Goal: Information Seeking & Learning: Learn about a topic

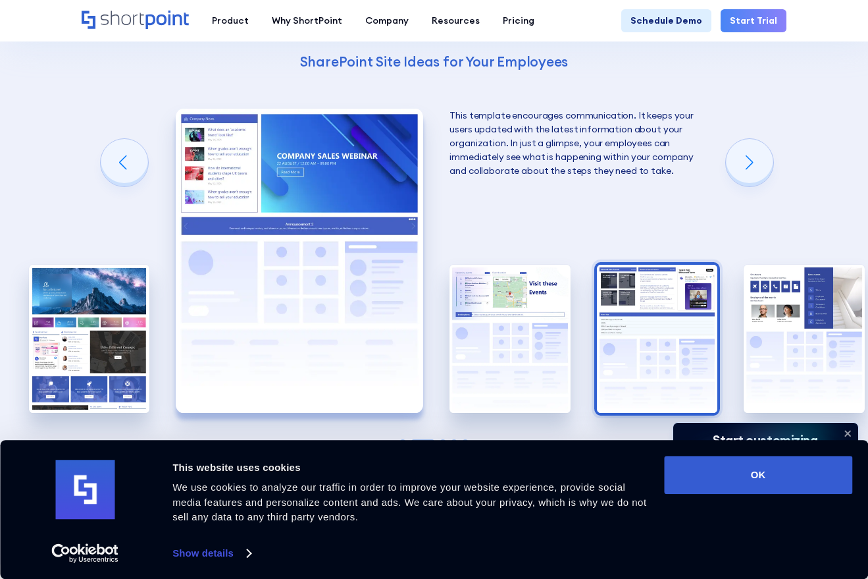
scroll to position [2107, 0]
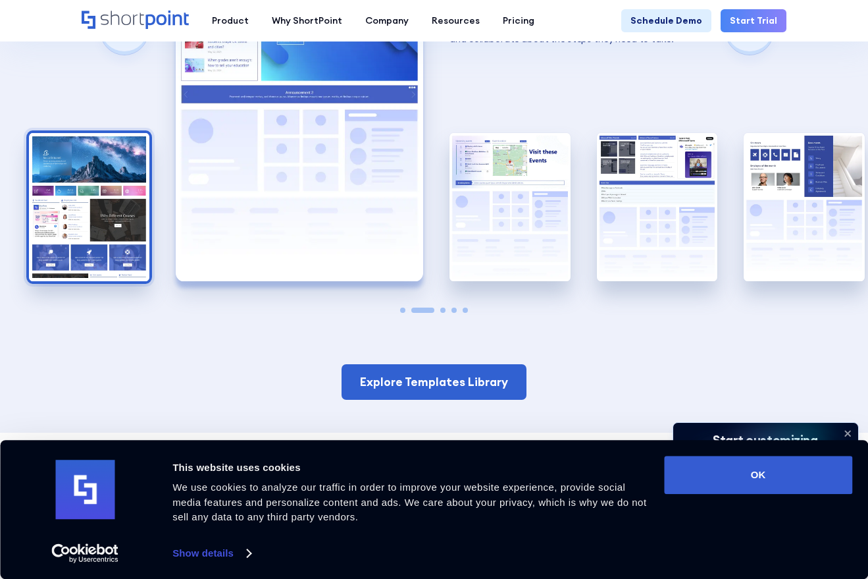
click at [105, 239] on img "1 / 5" at bounding box center [89, 207] width 120 height 148
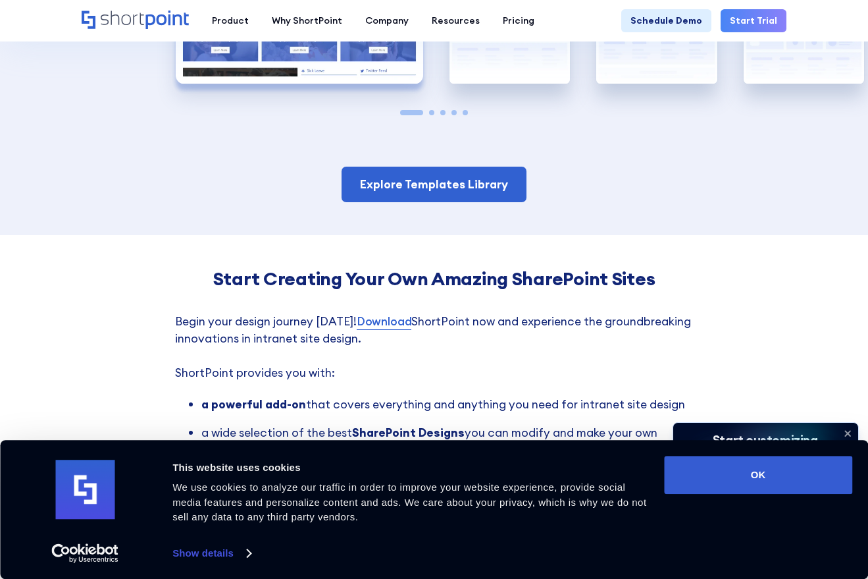
scroll to position [2041, 0]
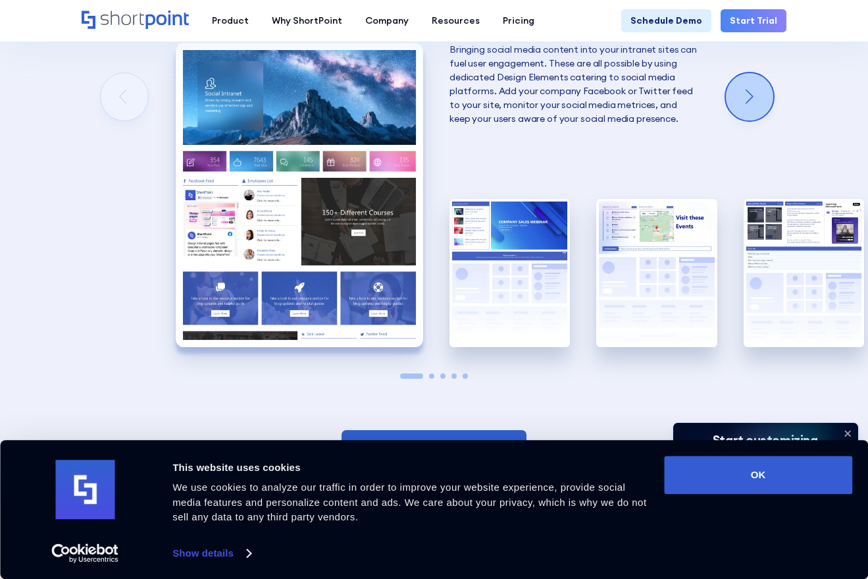
click at [740, 82] on div "Next slide" at bounding box center [749, 96] width 47 height 47
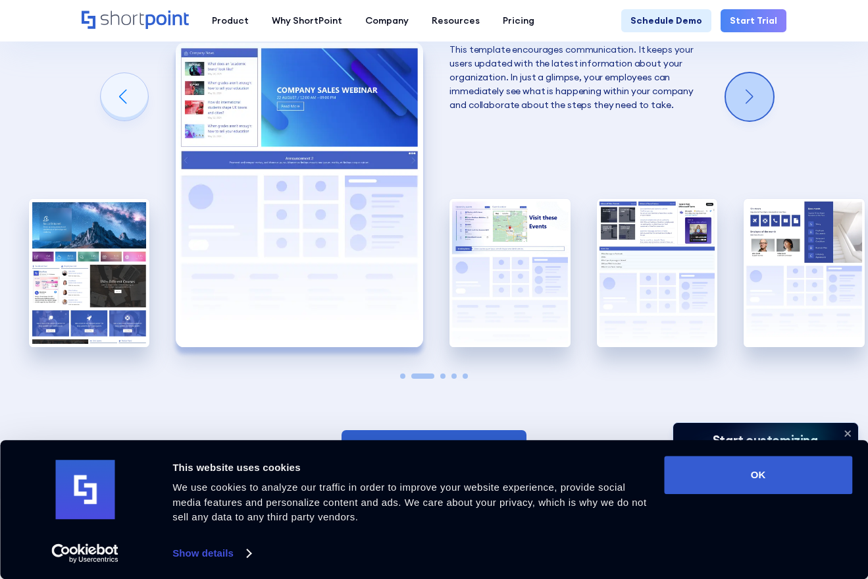
click at [744, 83] on div "Next slide" at bounding box center [749, 96] width 47 height 47
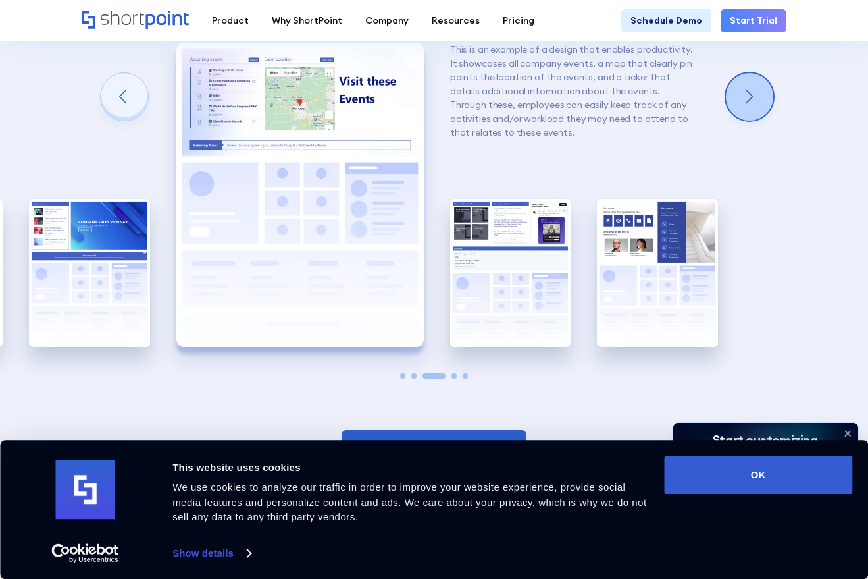
click at [747, 87] on div "Next slide" at bounding box center [749, 96] width 47 height 47
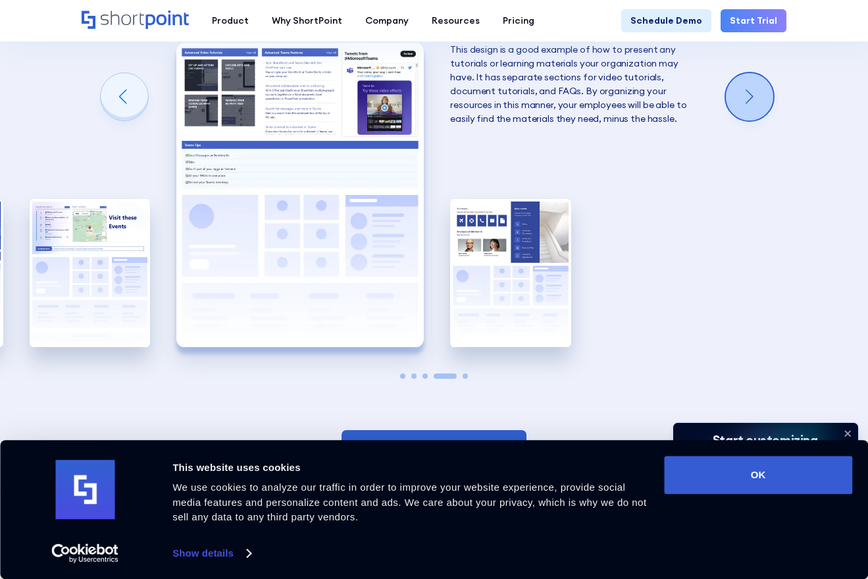
click at [747, 87] on div "Next slide" at bounding box center [749, 96] width 47 height 47
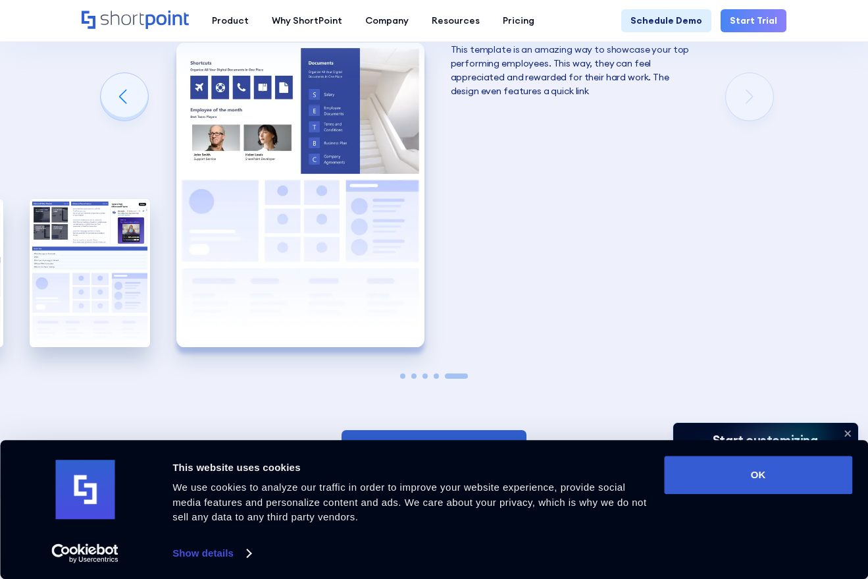
scroll to position [2304, 0]
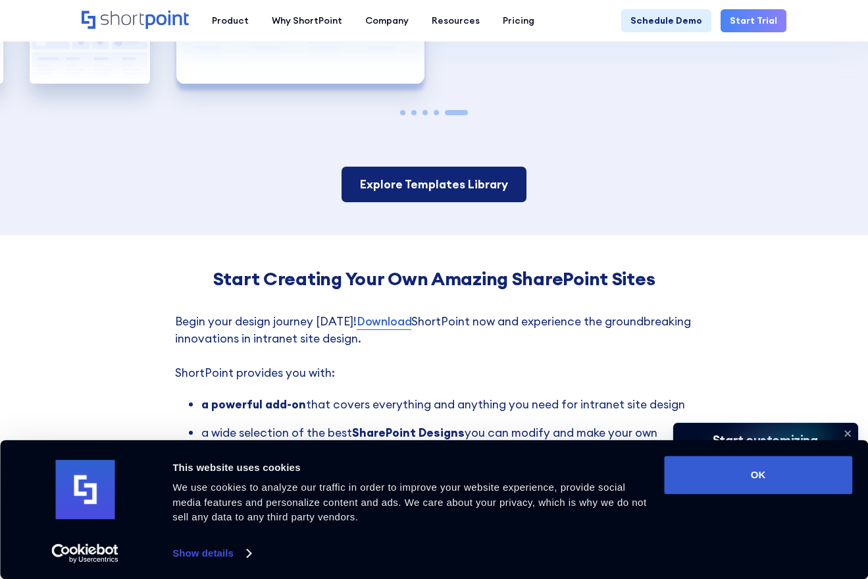
click at [409, 187] on link "Explore Templates Library" at bounding box center [434, 185] width 185 height 36
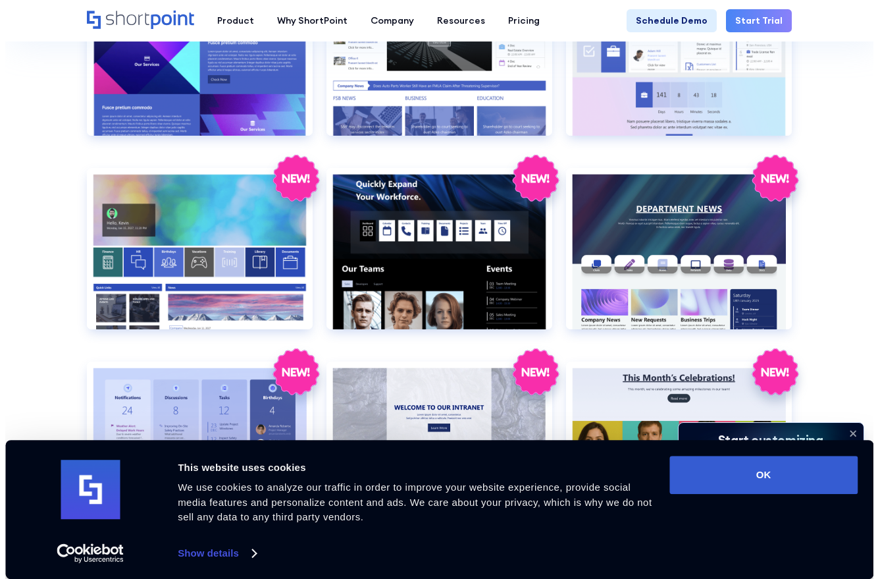
scroll to position [1580, 0]
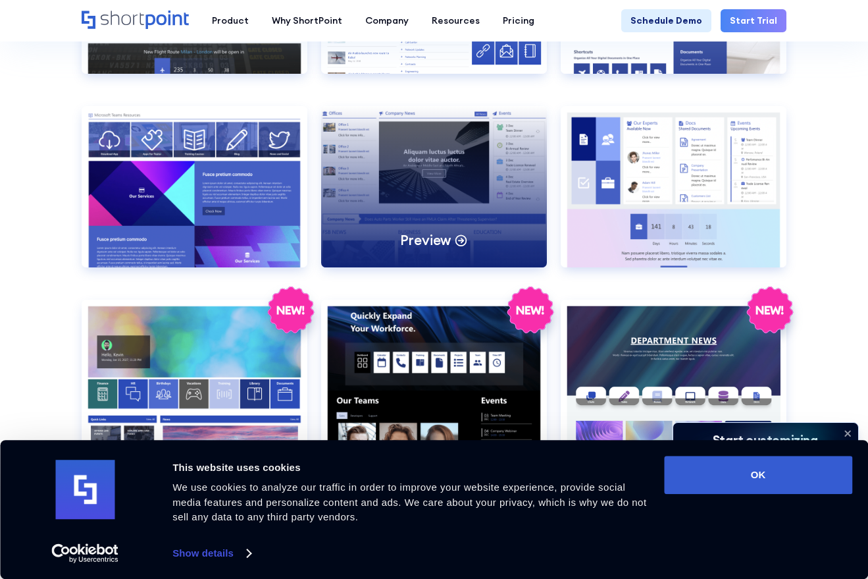
click at [506, 204] on div "Preview" at bounding box center [434, 186] width 226 height 161
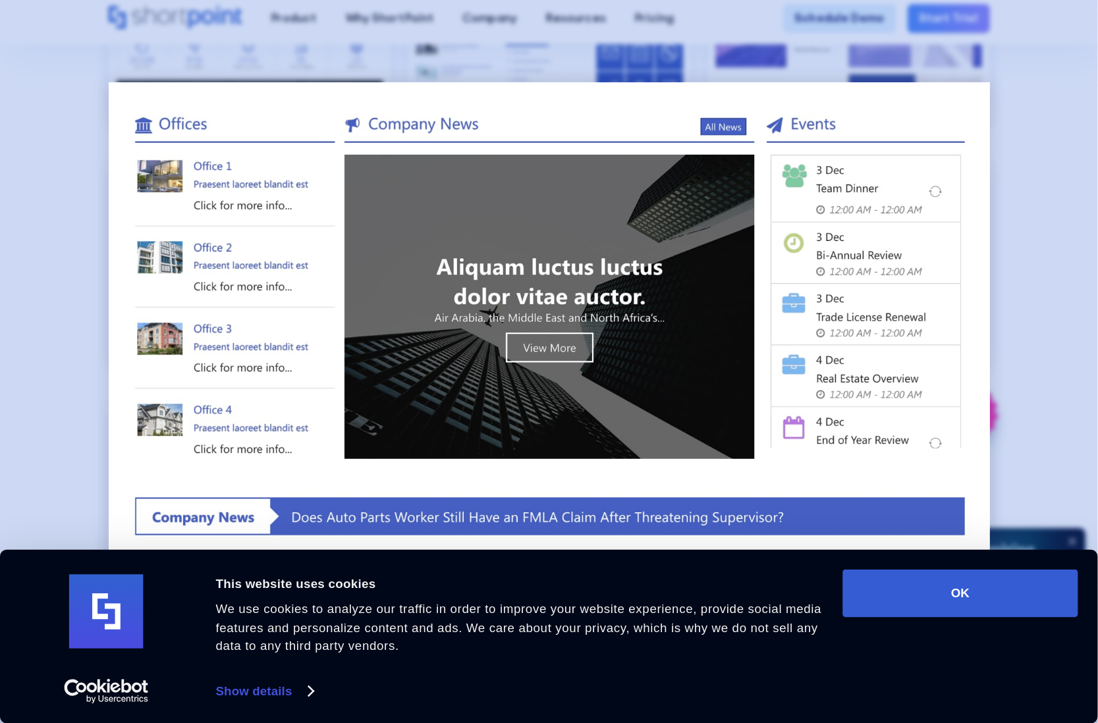
scroll to position [1601, 0]
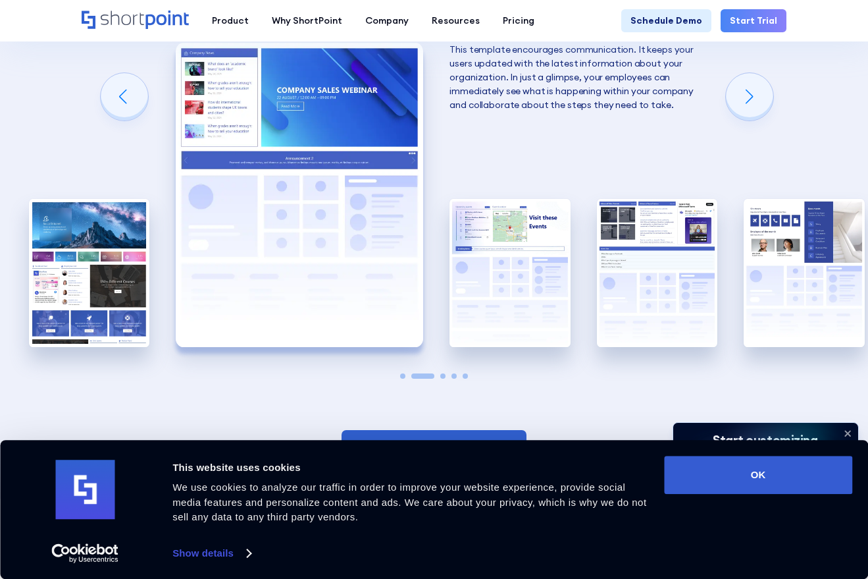
scroll to position [2107, 0]
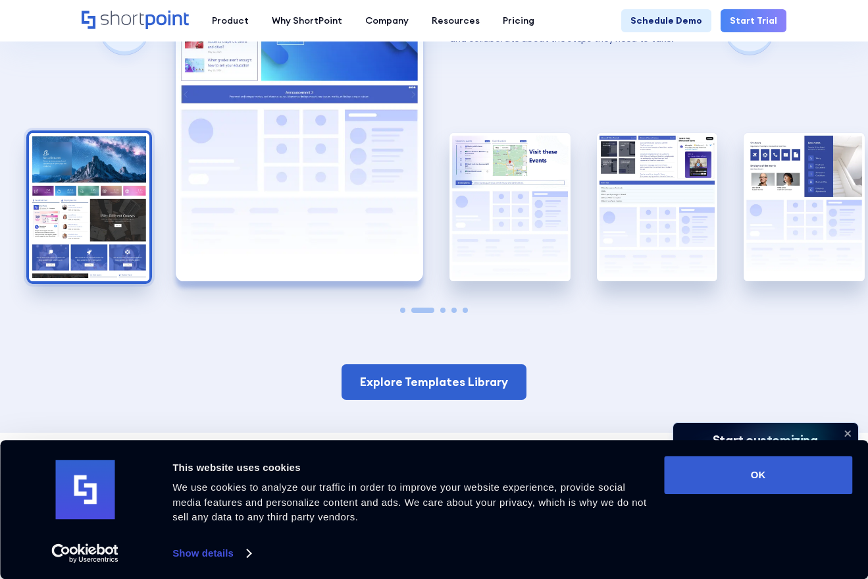
click at [96, 225] on img "1 / 5" at bounding box center [89, 207] width 120 height 148
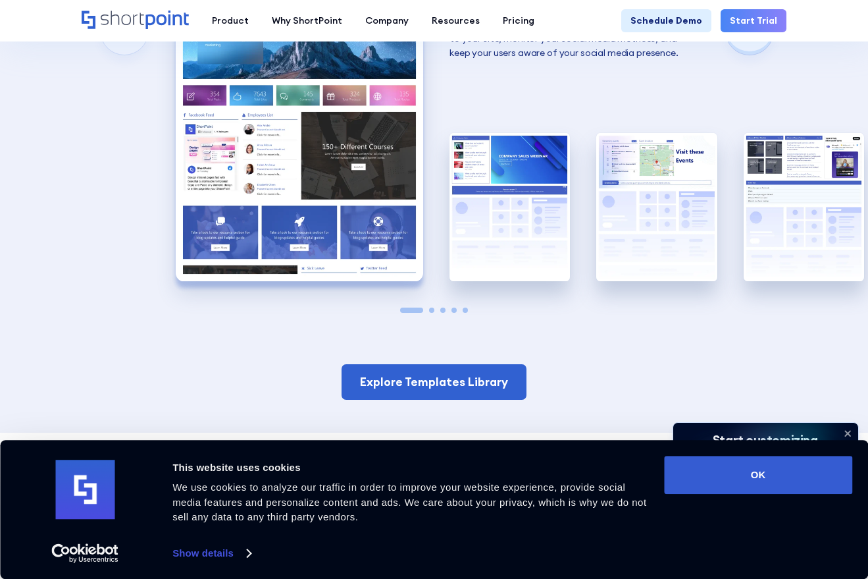
click at [366, 225] on img "1 / 5" at bounding box center [300, 129] width 248 height 304
click at [275, 196] on img "1 / 5" at bounding box center [300, 129] width 248 height 304
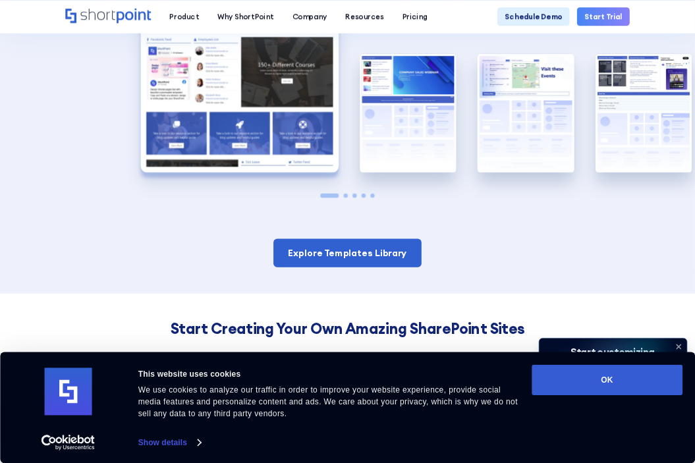
scroll to position [2041, 0]
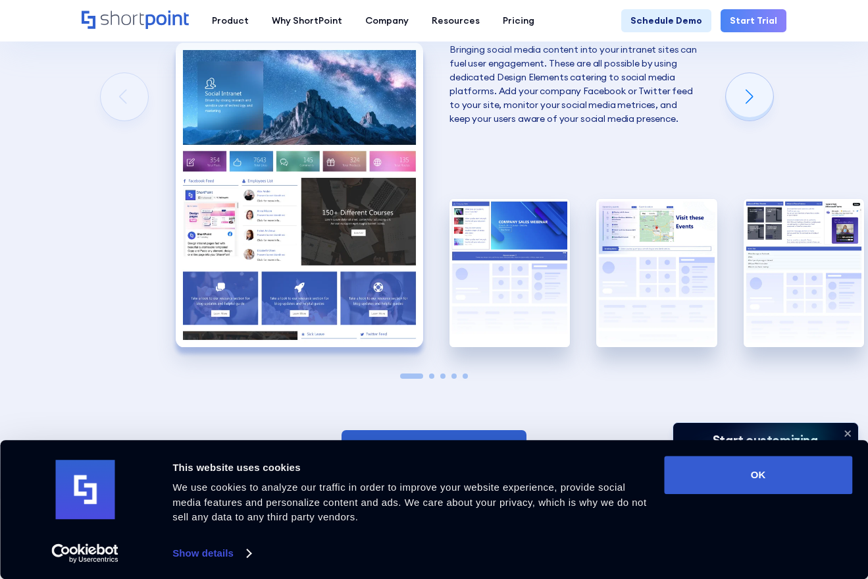
click at [292, 201] on img "1 / 5" at bounding box center [300, 195] width 248 height 304
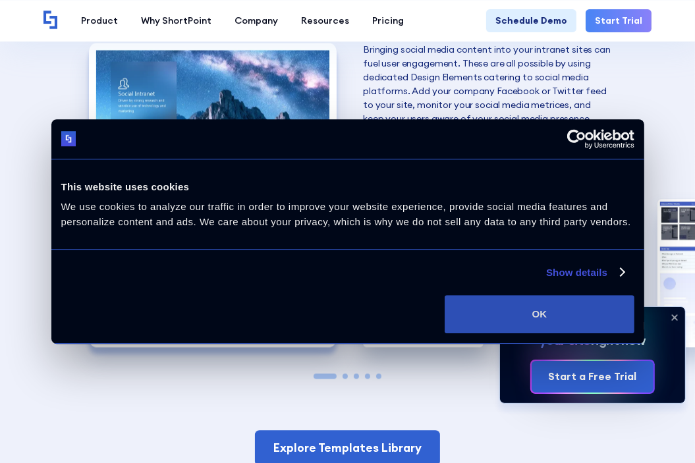
click at [537, 308] on button "OK" at bounding box center [538, 314] width 189 height 38
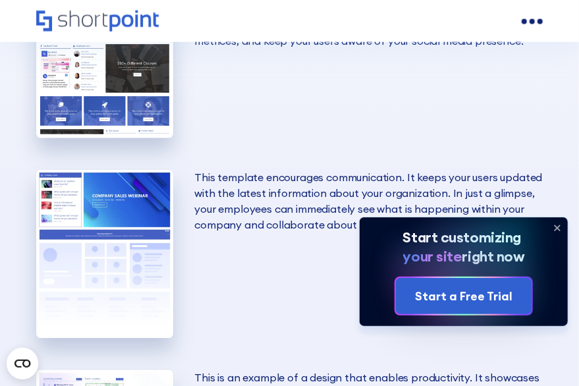
scroll to position [2392, 0]
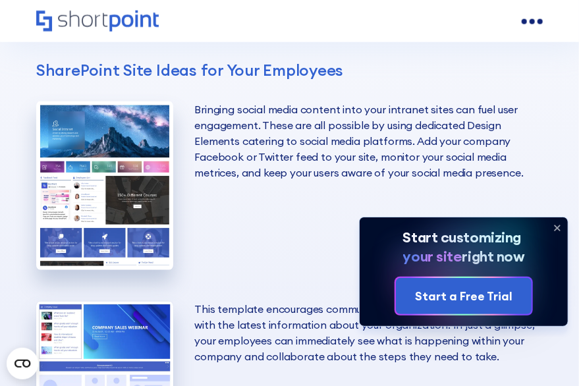
click at [152, 204] on img "1 / 5" at bounding box center [104, 185] width 137 height 169
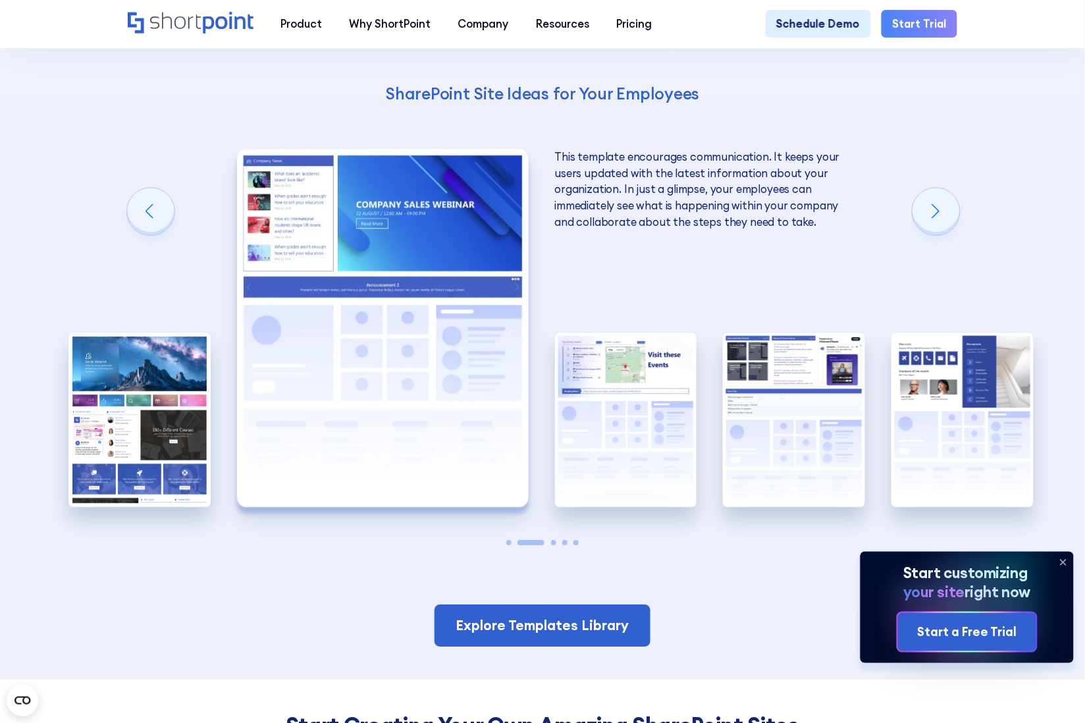
scroll to position [2229, 0]
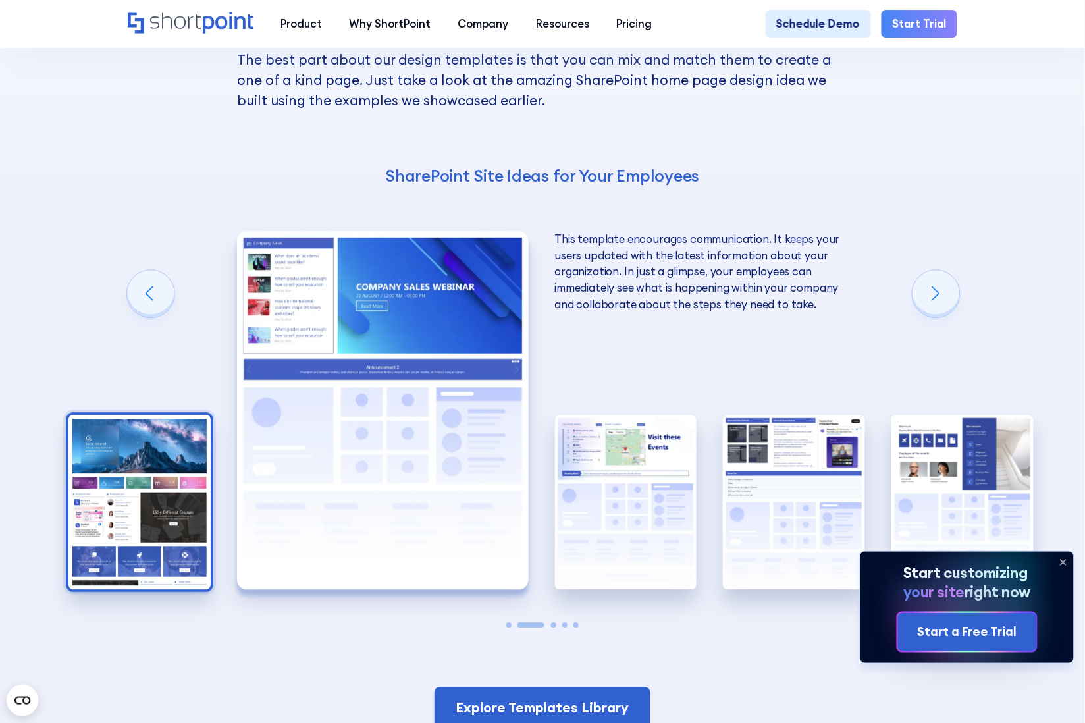
click at [161, 502] on img "1 / 5" at bounding box center [139, 502] width 142 height 174
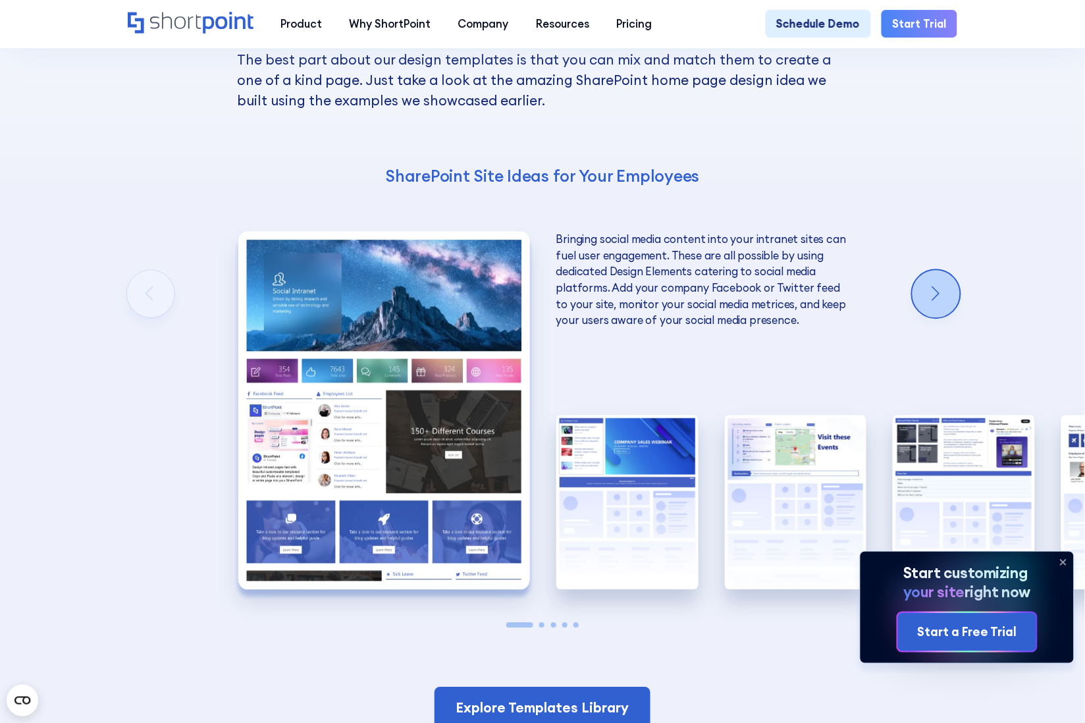
click at [868, 286] on div "Next slide" at bounding box center [936, 293] width 47 height 47
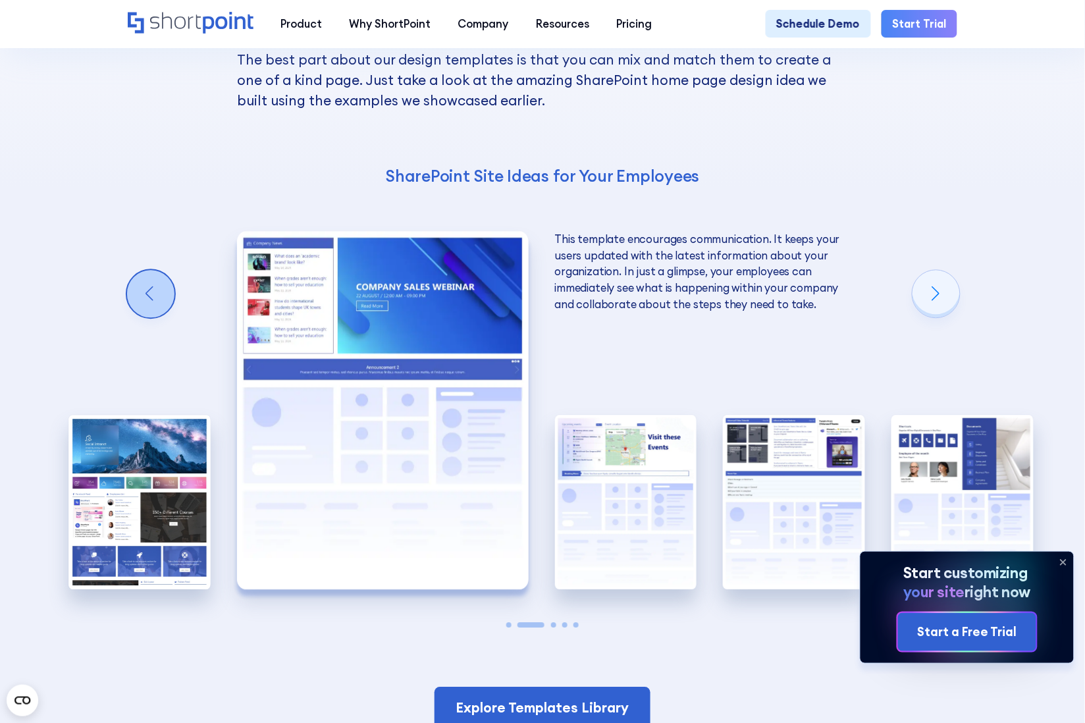
click at [150, 270] on div "Previous slide" at bounding box center [150, 293] width 47 height 47
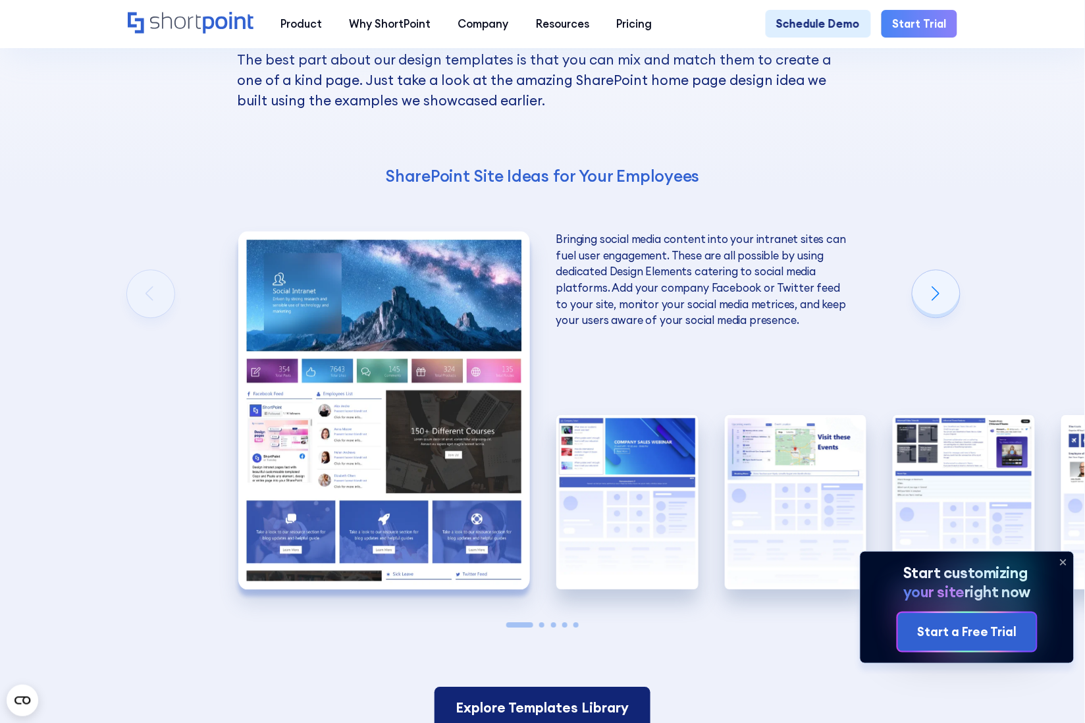
click at [564, 578] on link "Explore Templates Library" at bounding box center [543, 708] width 217 height 42
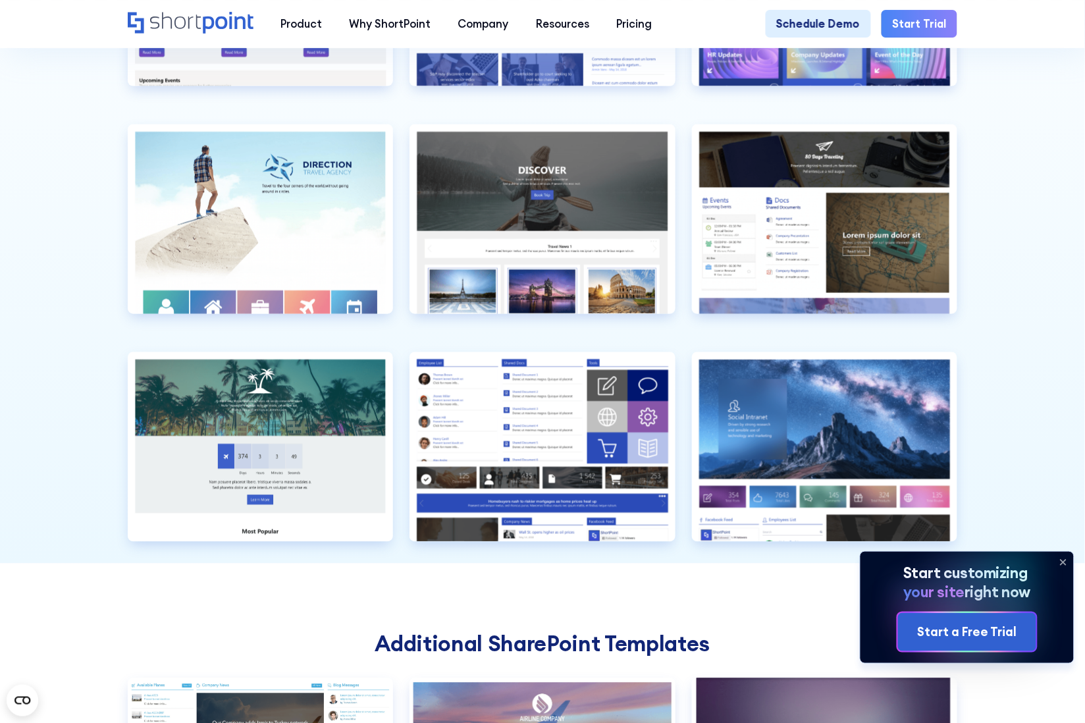
scroll to position [3210, 0]
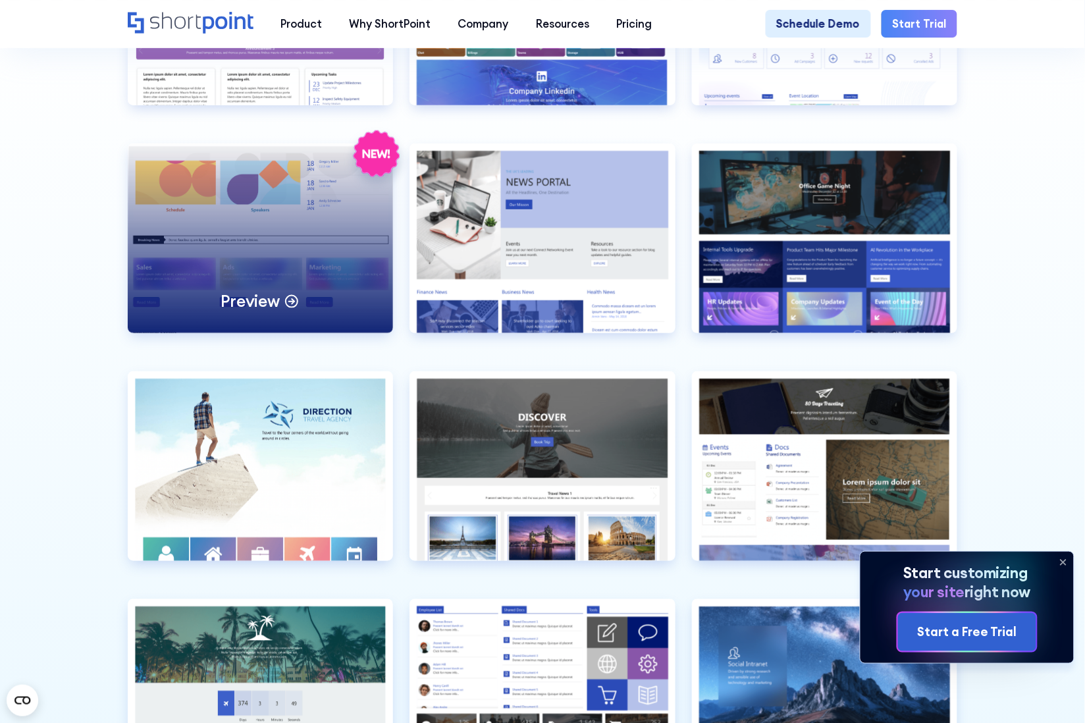
click at [254, 279] on div "Preview" at bounding box center [261, 239] width 266 height 190
